Goal: Information Seeking & Learning: Learn about a topic

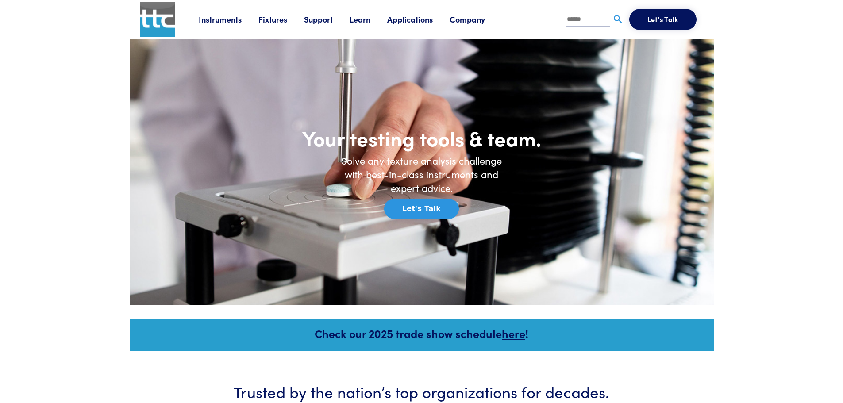
click at [226, 21] on link "Instruments" at bounding box center [229, 19] width 60 height 11
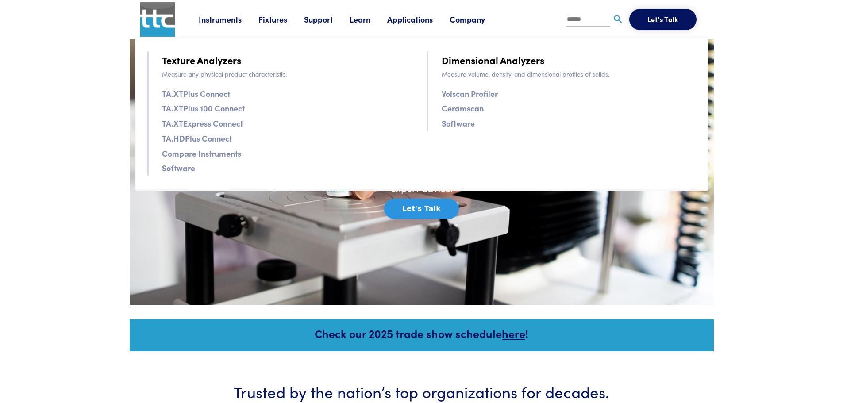
click at [205, 154] on link "Compare Instruments" at bounding box center [201, 153] width 79 height 13
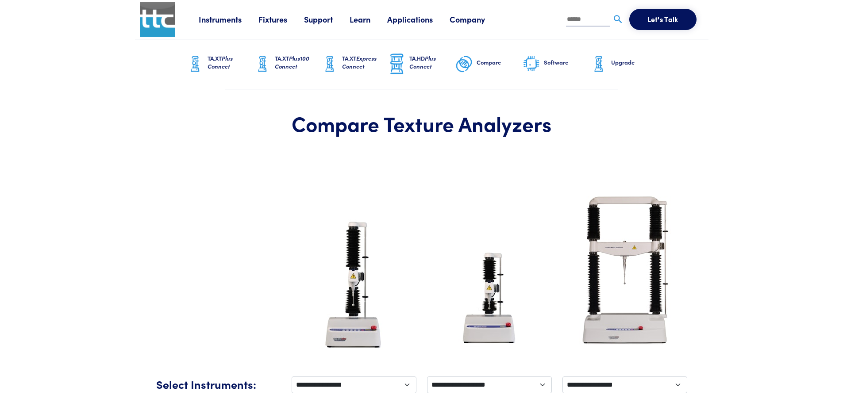
click at [583, 20] on input "text" at bounding box center [588, 19] width 44 height 13
type input "****"
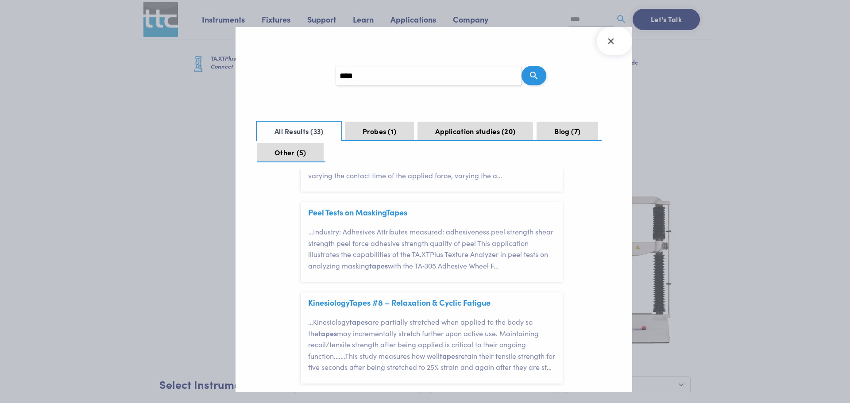
scroll to position [487, 0]
click at [376, 213] on link "Peel Tests on Masking Tape s" at bounding box center [357, 212] width 99 height 11
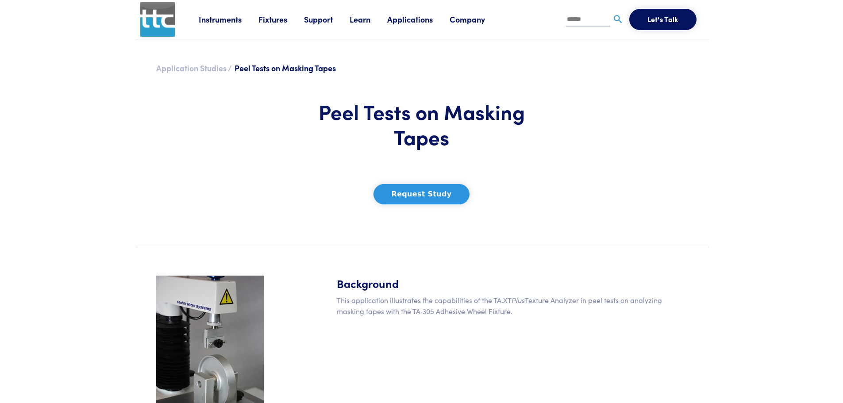
click at [197, 70] on link "Application Studies /" at bounding box center [194, 67] width 76 height 11
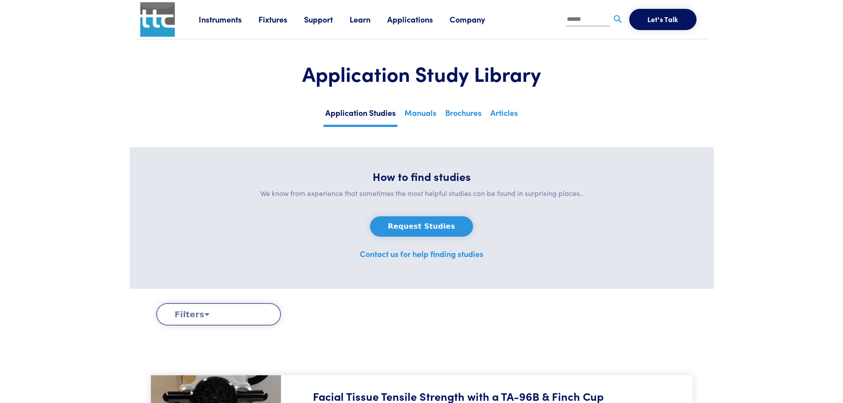
click at [585, 14] on input "text" at bounding box center [588, 19] width 44 height 13
type input "****"
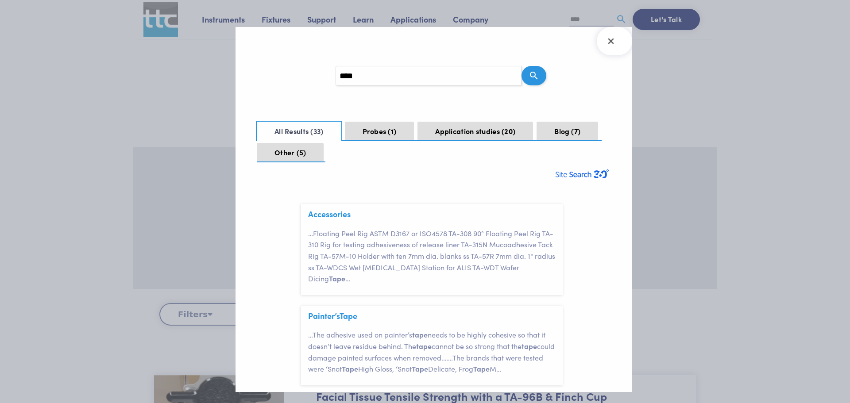
scroll to position [27, 0]
click at [325, 216] on link "Accessories" at bounding box center [329, 213] width 42 height 11
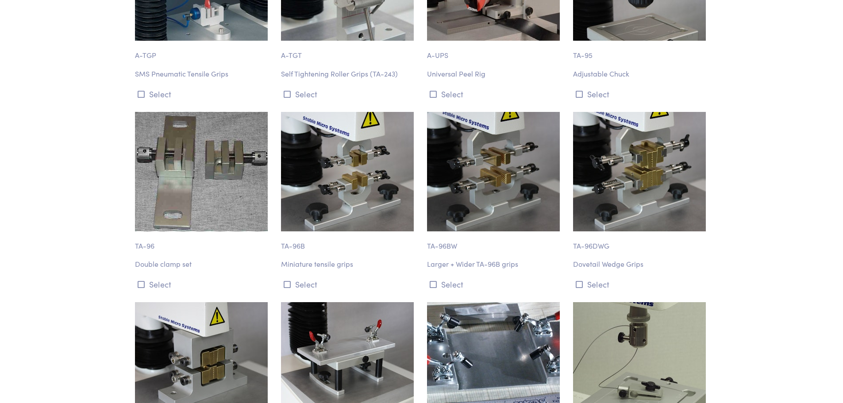
scroll to position [4204, 0]
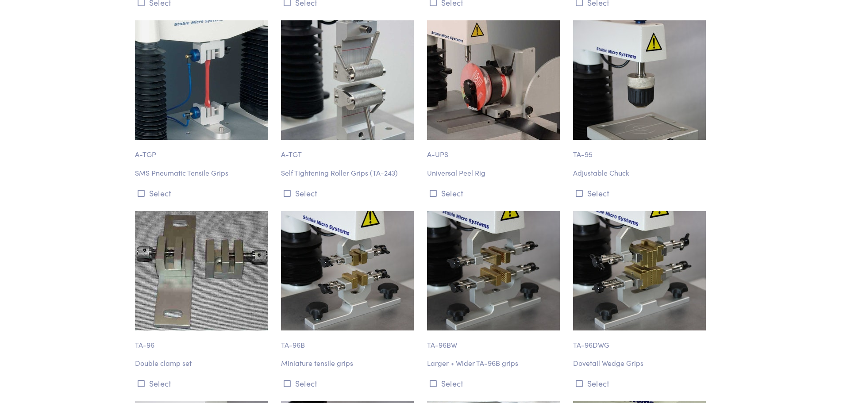
click at [434, 167] on p "Universal Peel Rig" at bounding box center [494, 173] width 135 height 12
click at [435, 189] on icon at bounding box center [433, 193] width 7 height 8
click at [467, 115] on img at bounding box center [493, 79] width 133 height 119
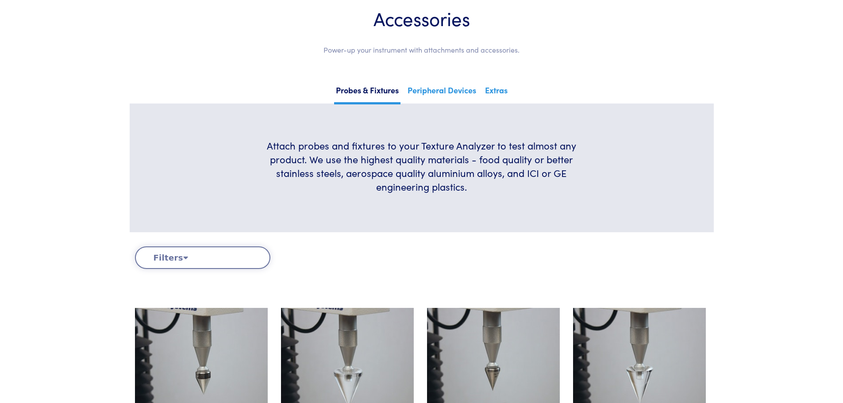
scroll to position [72, 0]
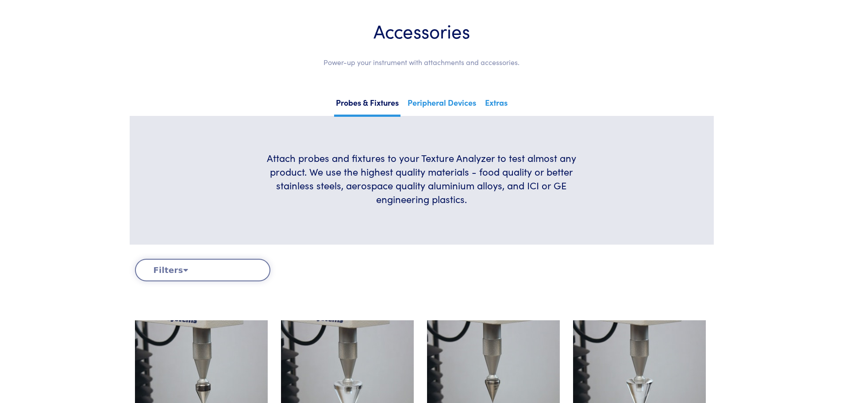
click at [183, 267] on icon at bounding box center [185, 270] width 5 height 8
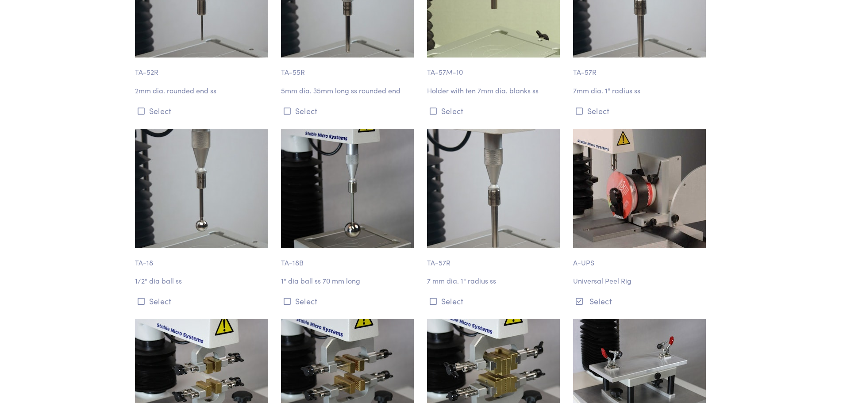
scroll to position [696, 0]
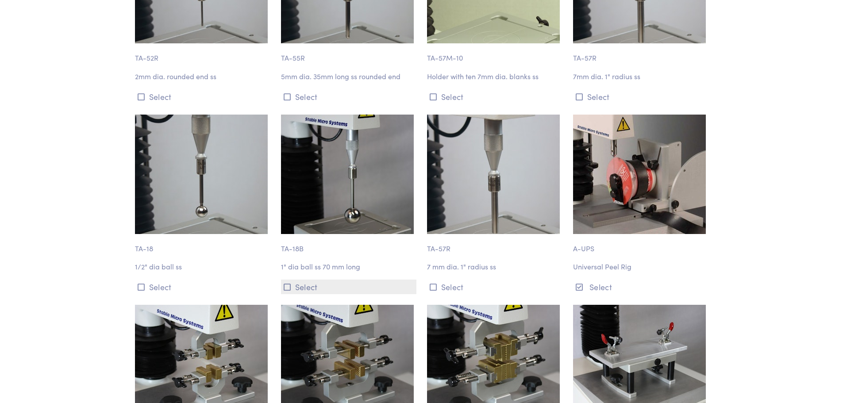
click at [285, 287] on icon at bounding box center [287, 287] width 7 height 8
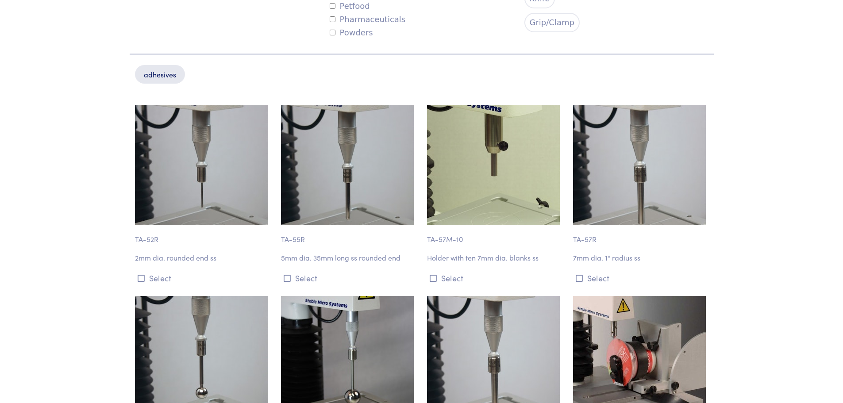
scroll to position [538, 0]
